Goal: Transaction & Acquisition: Purchase product/service

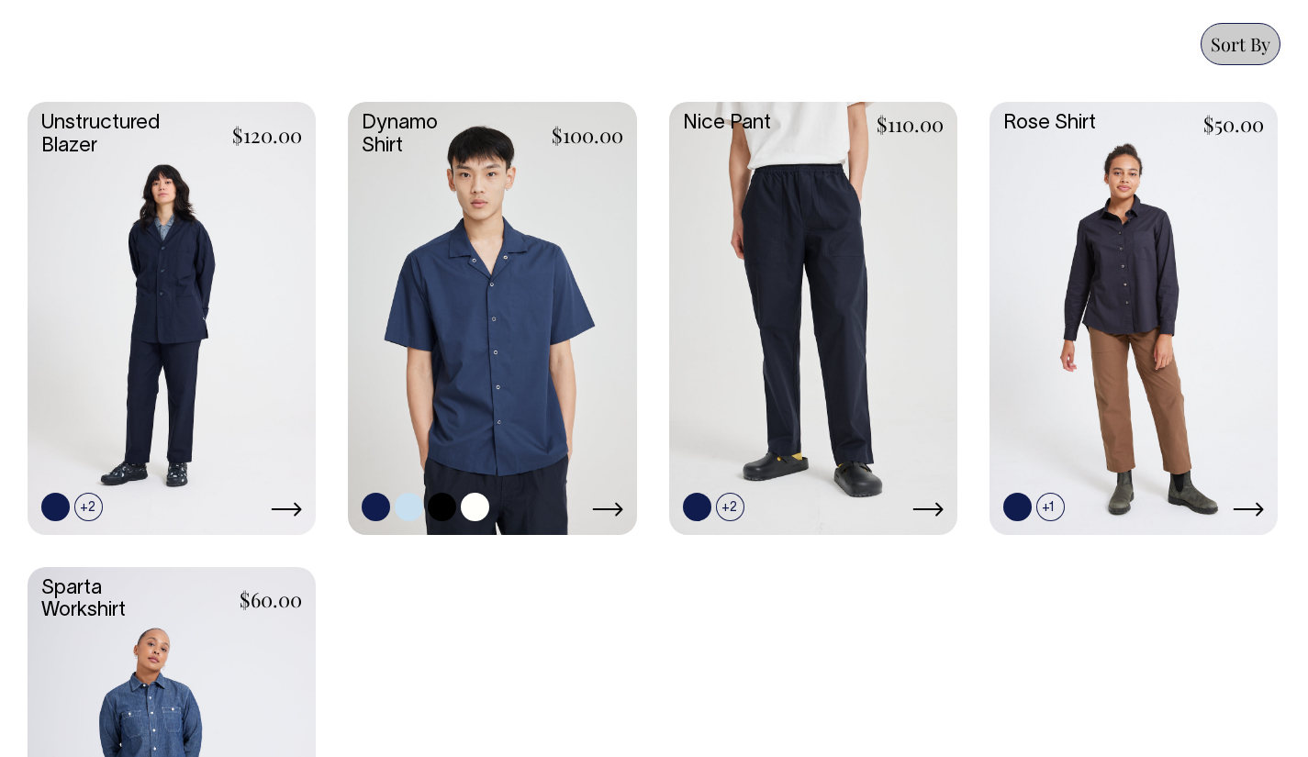
click at [464, 334] on link at bounding box center [492, 316] width 288 height 429
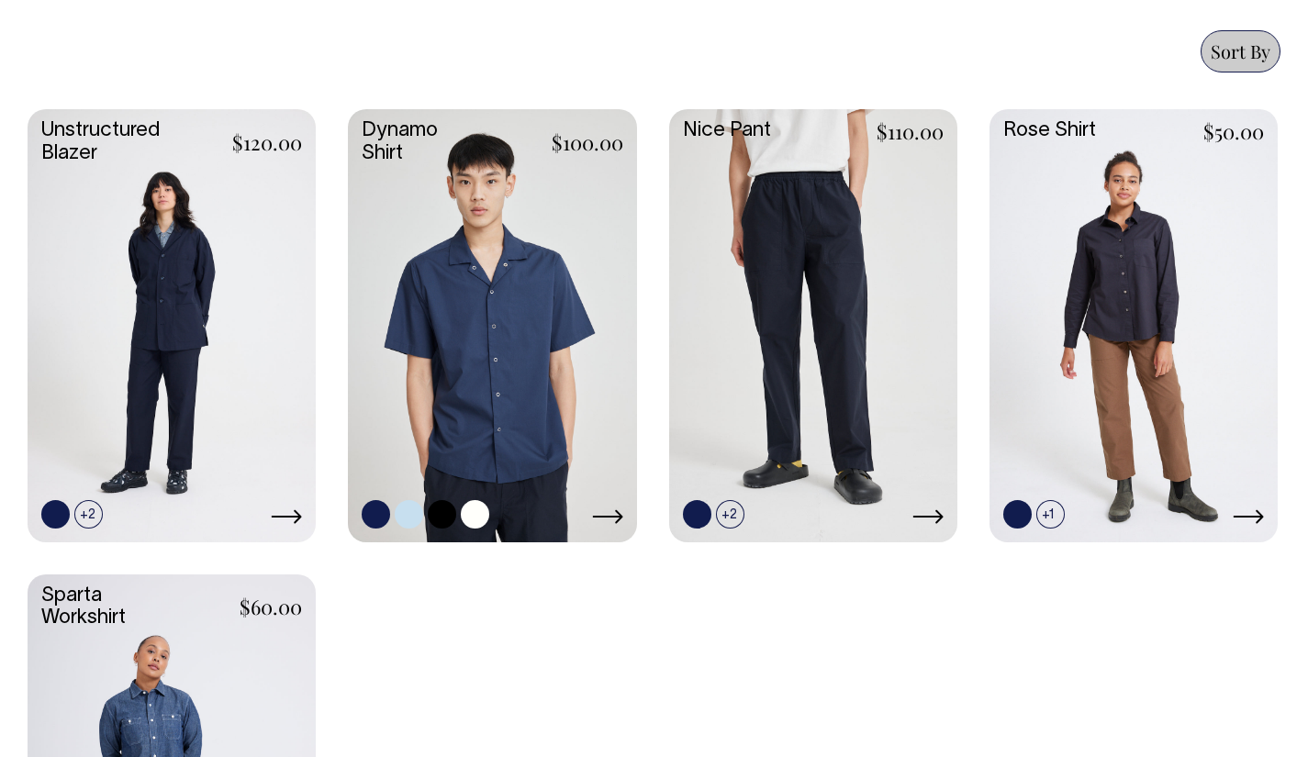
scroll to position [802, 0]
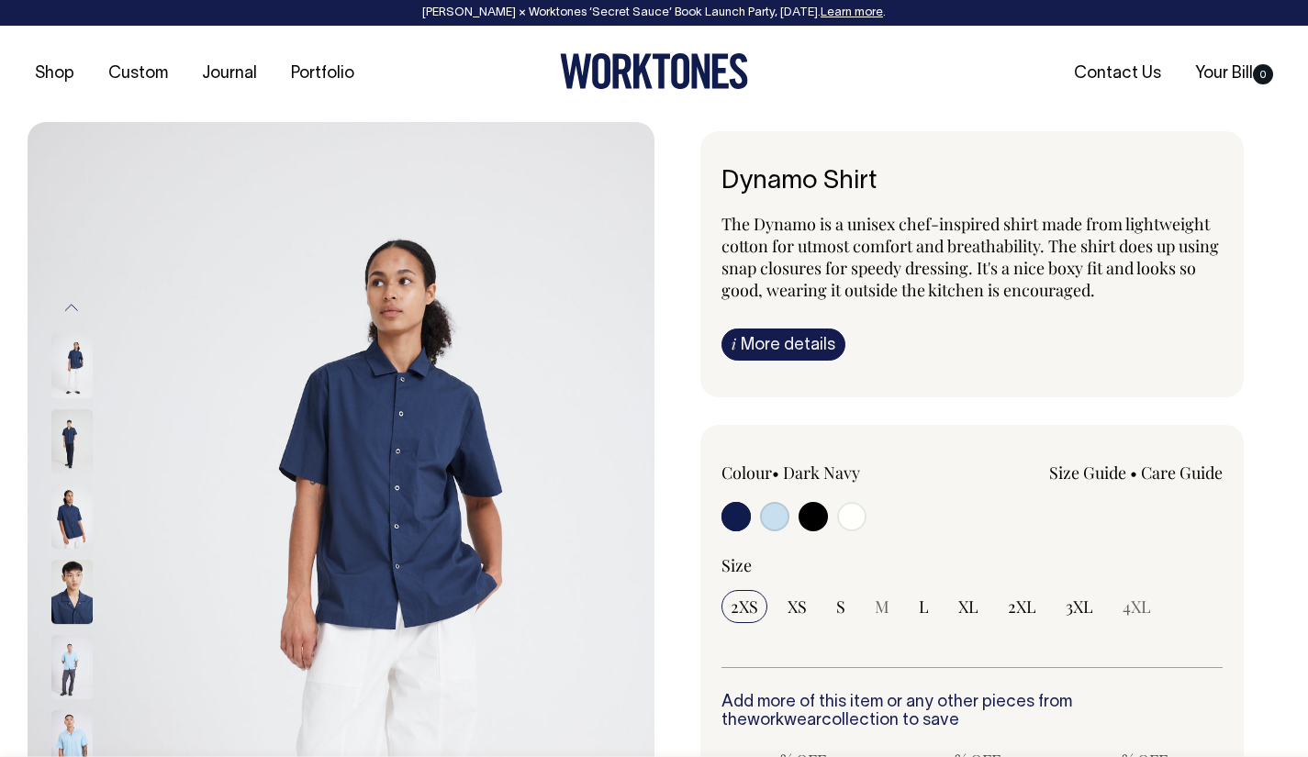
click at [860, 524] on input "radio" at bounding box center [851, 516] width 29 height 29
radio input "true"
select select "Off-White"
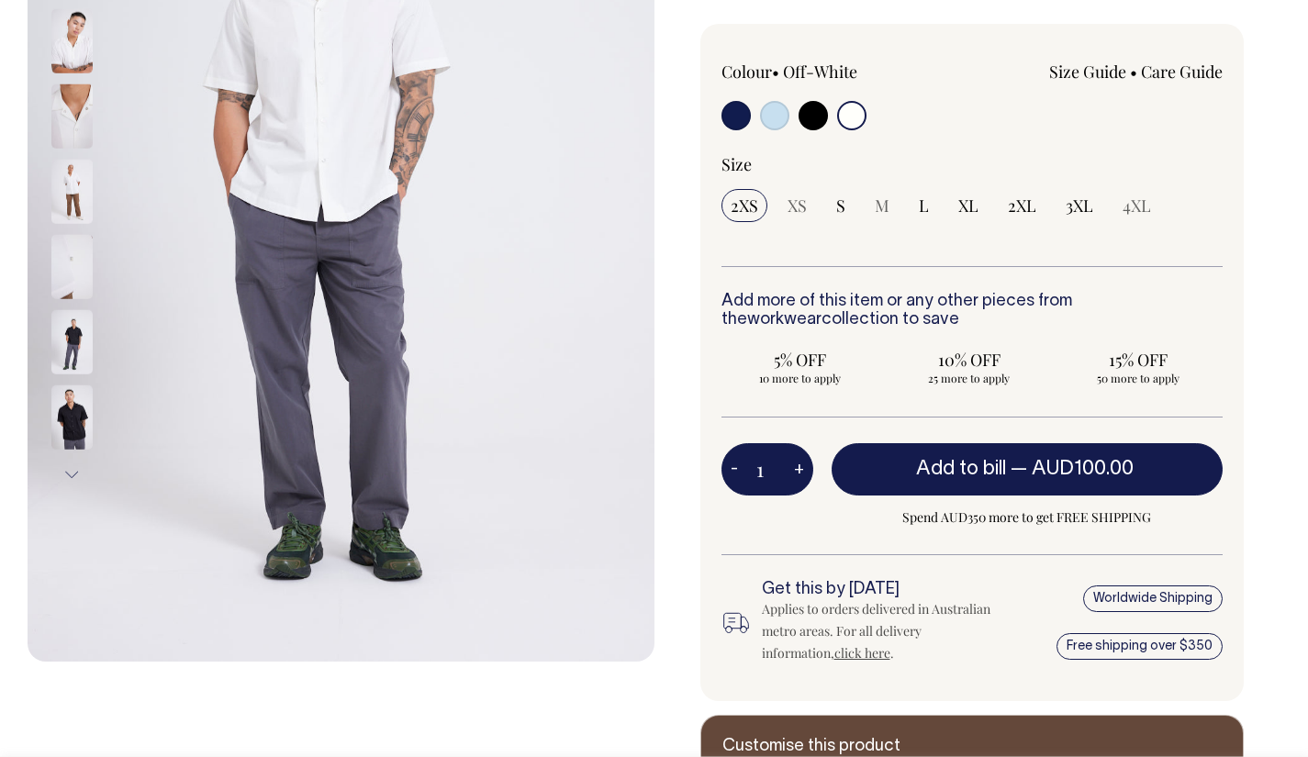
click at [74, 253] on img at bounding box center [71, 266] width 41 height 64
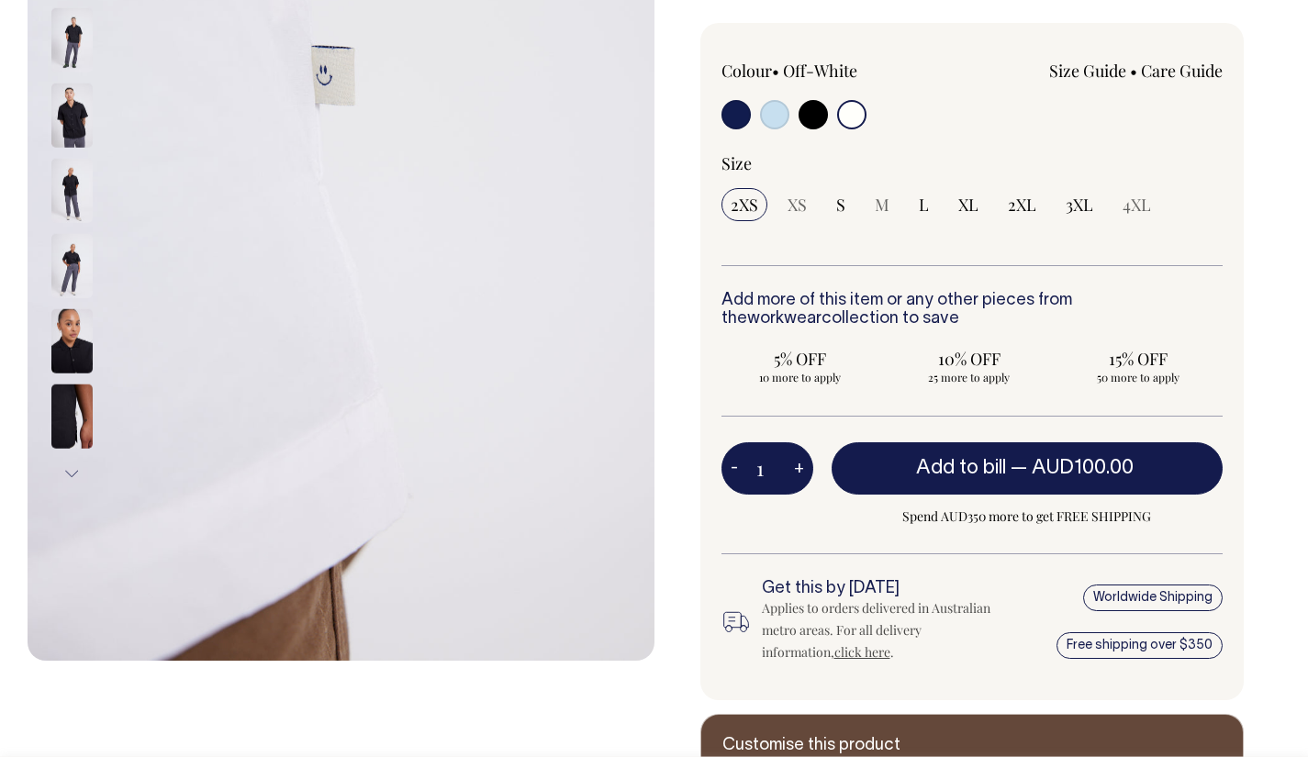
click at [62, 332] on div at bounding box center [96, 189] width 92 height 3837
